Goal: Information Seeking & Learning: Learn about a topic

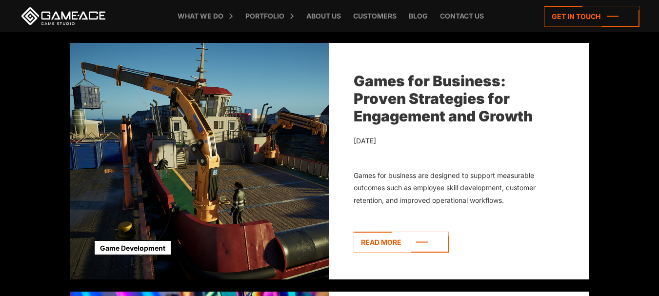
scroll to position [293, 0]
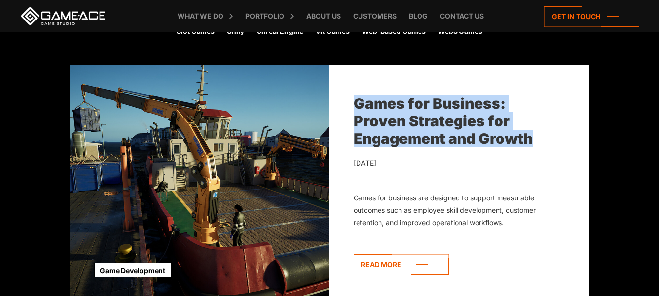
drag, startPoint x: 346, startPoint y: 90, endPoint x: 552, endPoint y: 141, distance: 212.2
click at [552, 141] on div "Games for Business: Proven Strategies for Engagement and Growth [DATE] Games fo…" at bounding box center [459, 183] width 260 height 236
click at [551, 141] on div "Games for Business: Proven Strategies for Engagement and Growth [DATE] Games fo…" at bounding box center [459, 183] width 260 height 236
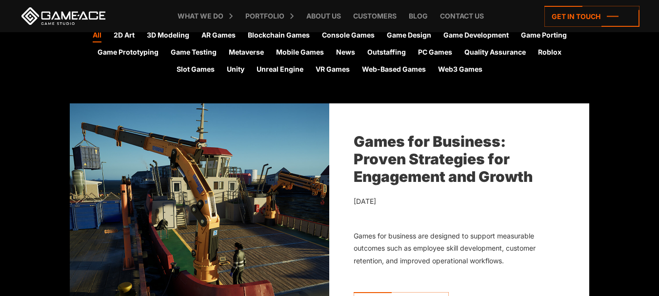
scroll to position [241, 0]
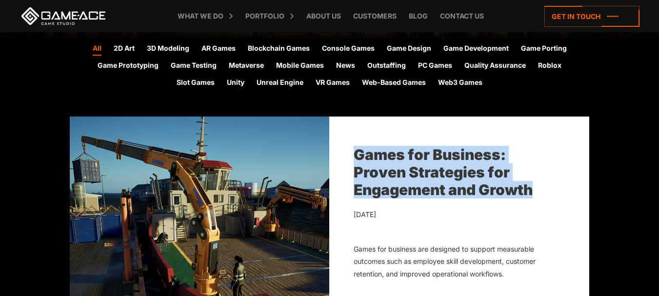
drag, startPoint x: 356, startPoint y: 144, endPoint x: 543, endPoint y: 190, distance: 191.7
click at [543, 190] on div "Games for Business: Proven Strategies for Engagement and Growth [DATE] Games fo…" at bounding box center [459, 235] width 260 height 236
copy link "Games for Business: Proven Strategies for Engagement and Growth"
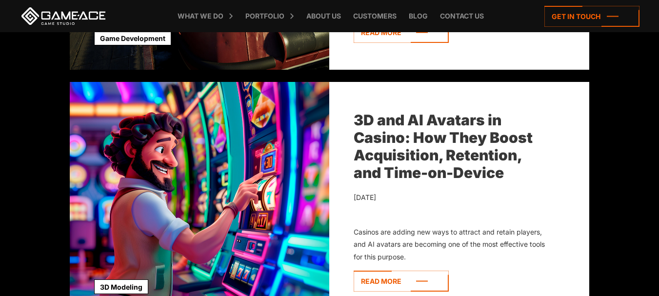
scroll to position [534, 0]
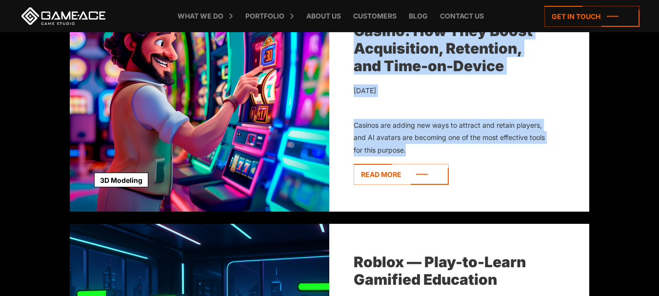
drag, startPoint x: 348, startPoint y: 103, endPoint x: 437, endPoint y: 195, distance: 128.3
click at [437, 195] on div "3D and AI Avatars in Casino: How They Boost Acquisition, Retention, and Time-on…" at bounding box center [459, 93] width 260 height 236
click at [533, 163] on div "3D and AI Avatars in Casino: How They Boost Acquisition, Retention, and Time-on…" at bounding box center [459, 93] width 260 height 236
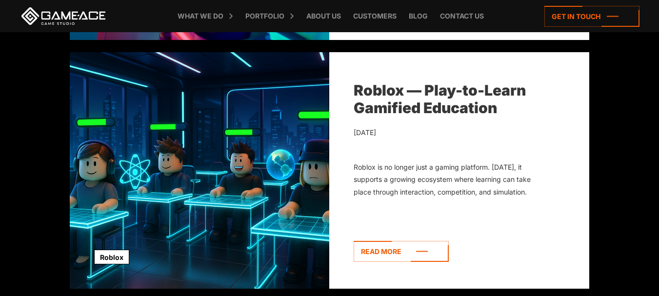
scroll to position [826, 0]
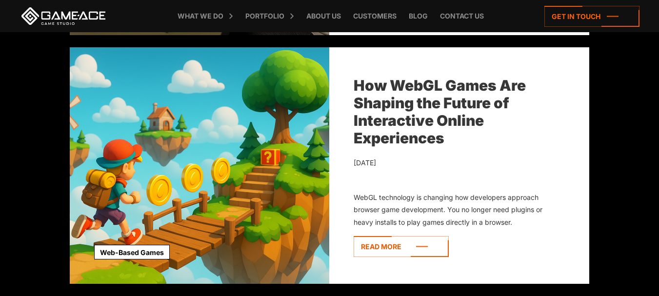
scroll to position [1314, 0]
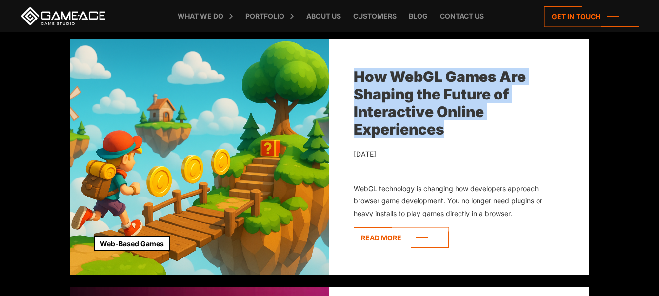
drag, startPoint x: 344, startPoint y: 74, endPoint x: 465, endPoint y: 123, distance: 131.0
click at [465, 123] on div "How WebGL Games Are Shaping the Future of Interactive Online Experiences [DATE]…" at bounding box center [459, 157] width 260 height 236
copy link "How WebGL Games Are Shaping the Future of Interactive Online Experiences"
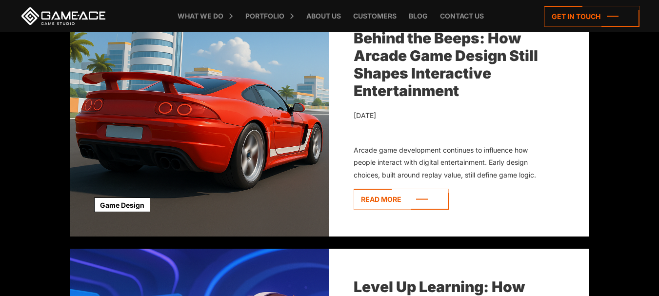
scroll to position [2289, 0]
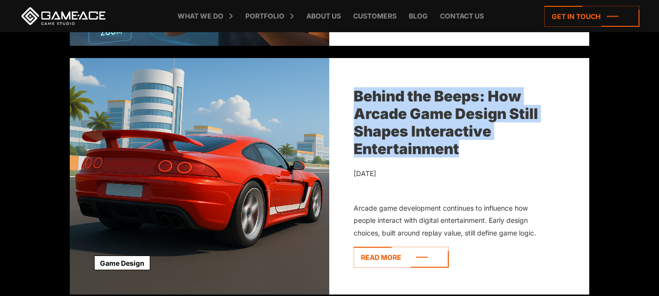
drag, startPoint x: 348, startPoint y: 88, endPoint x: 483, endPoint y: 152, distance: 149.2
click at [483, 152] on div "Behind the Beeps: How Arcade Game Design Still Shapes Interactive Entertainment…" at bounding box center [459, 176] width 260 height 236
drag, startPoint x: 425, startPoint y: 126, endPoint x: 529, endPoint y: 136, distance: 104.3
click at [529, 136] on div "Behind the Beeps: How Arcade Game Design Still Shapes Interactive Entertainment" at bounding box center [450, 122] width 192 height 70
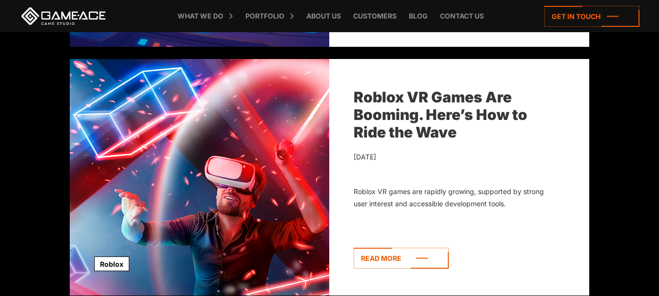
scroll to position [3032, 0]
